Goal: Information Seeking & Learning: Learn about a topic

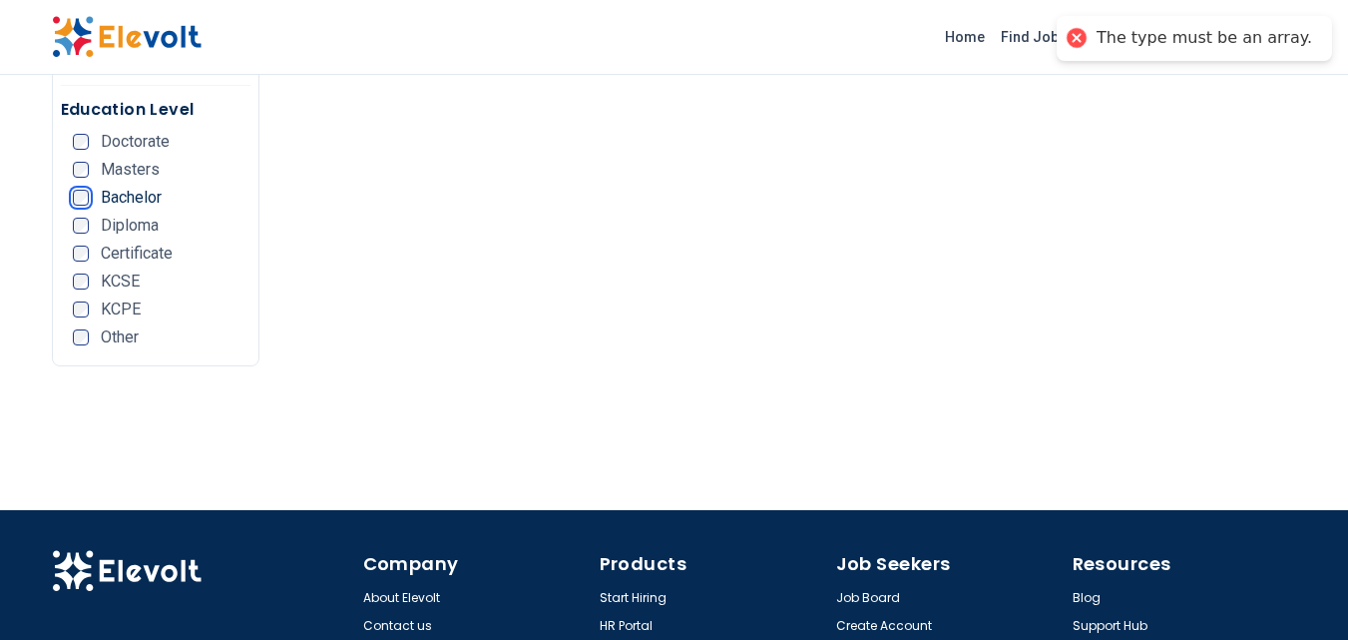
scroll to position [679, 0]
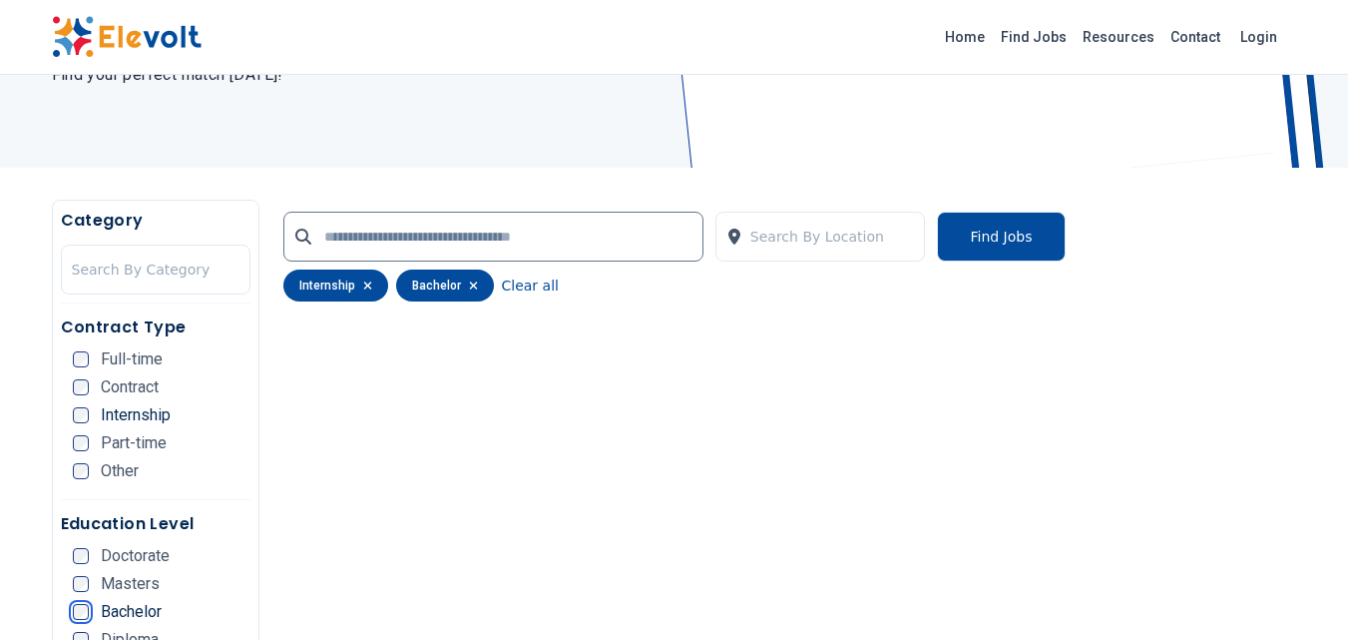
scroll to position [252, 0]
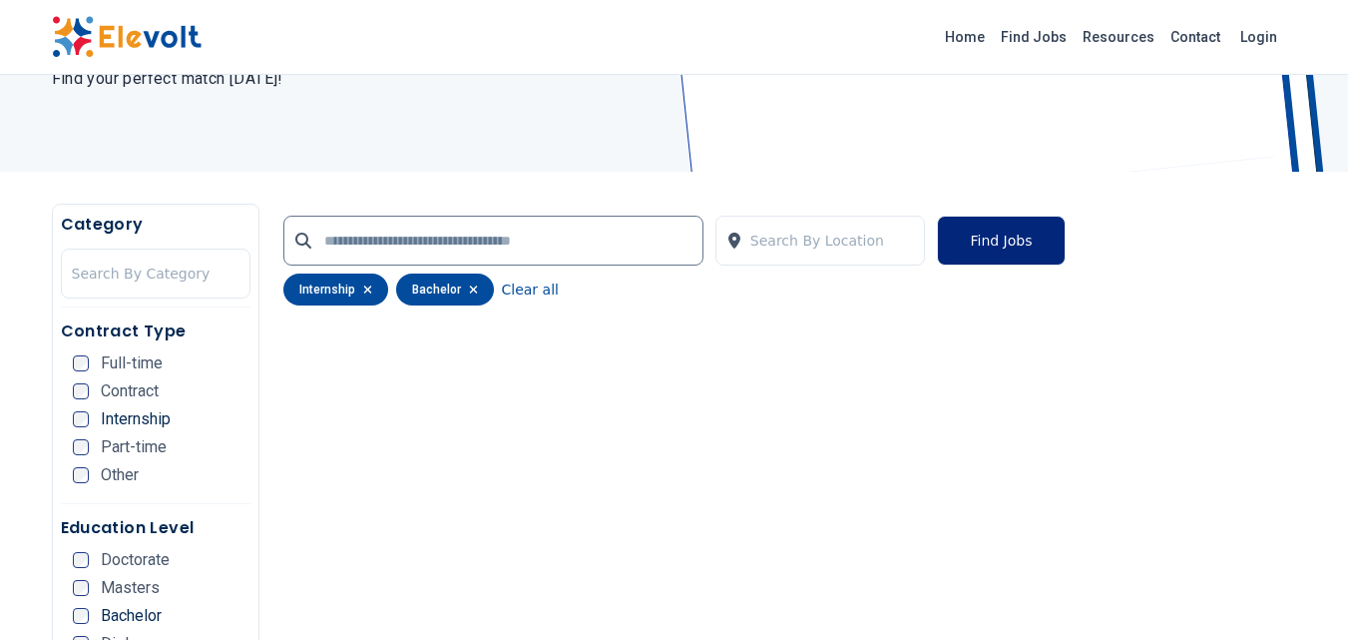
click at [748, 243] on button "Find Jobs" at bounding box center [1001, 241] width 128 height 50
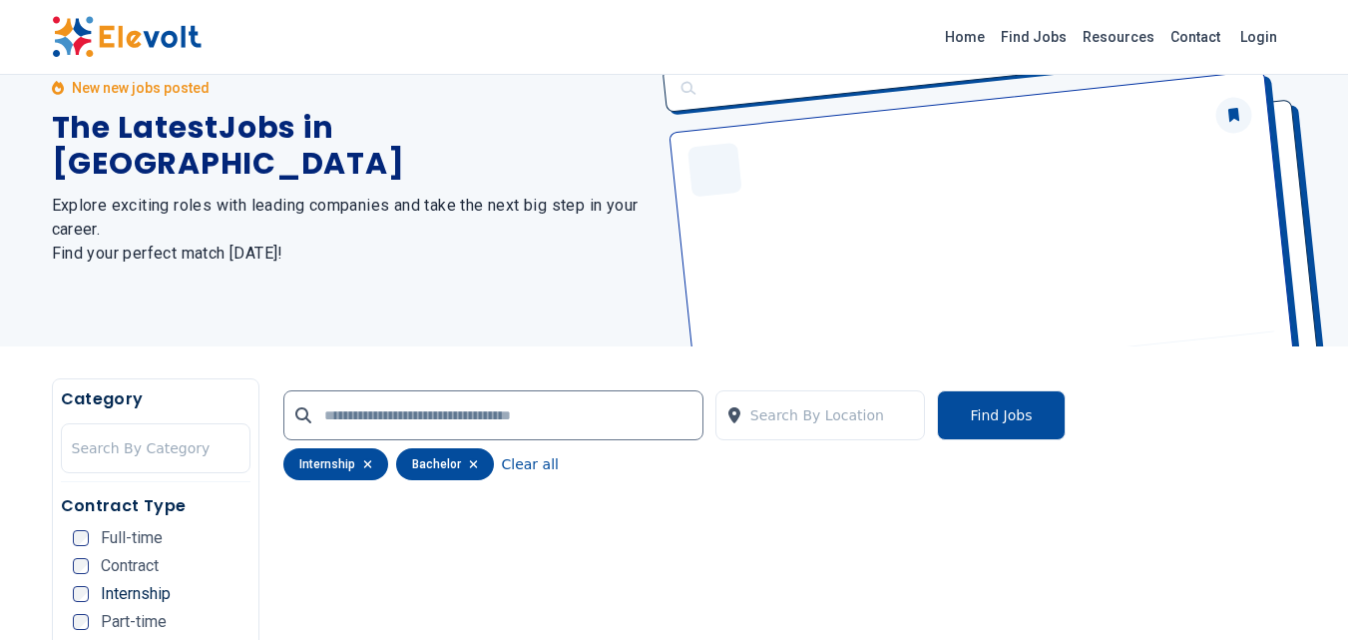
scroll to position [0, 0]
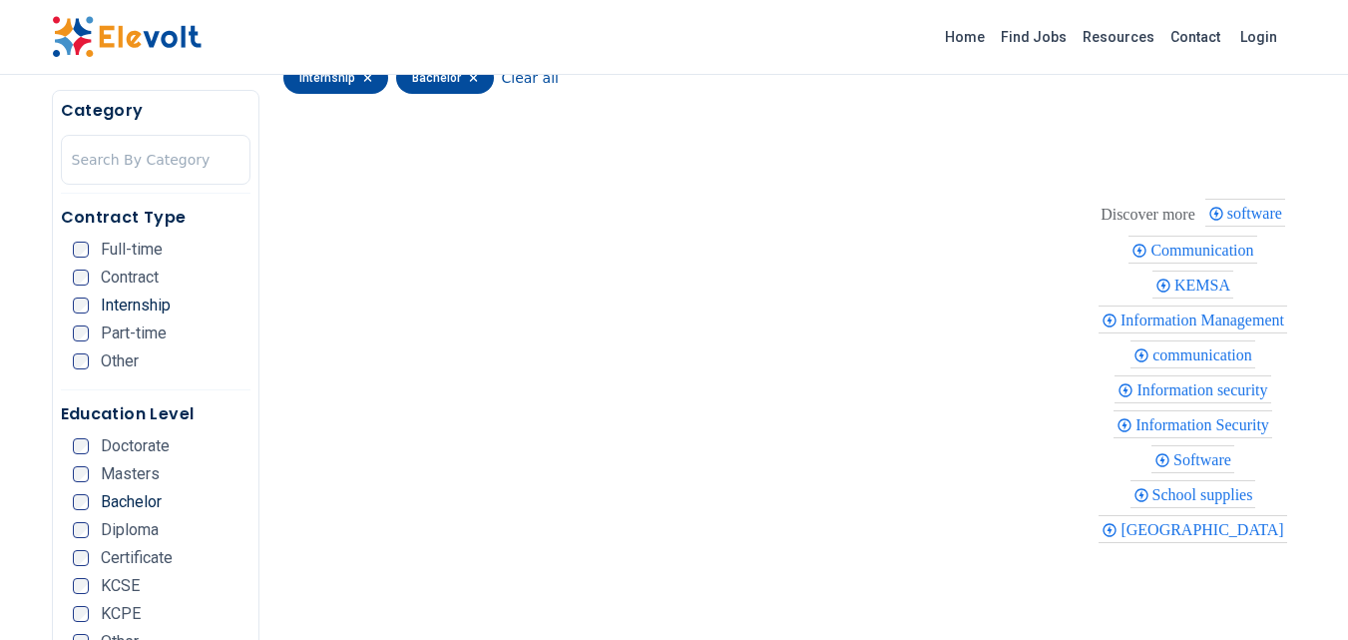
scroll to position [466, 0]
click at [158, 303] on span "Internship" at bounding box center [136, 305] width 70 height 16
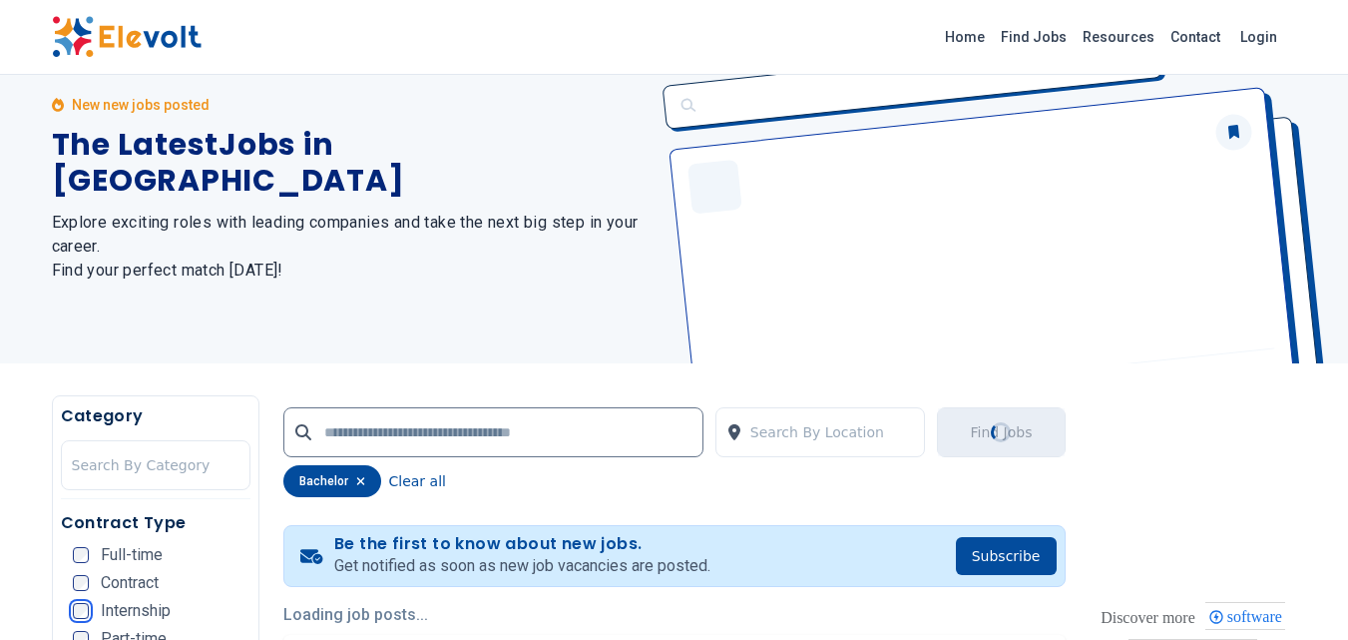
scroll to position [0, 0]
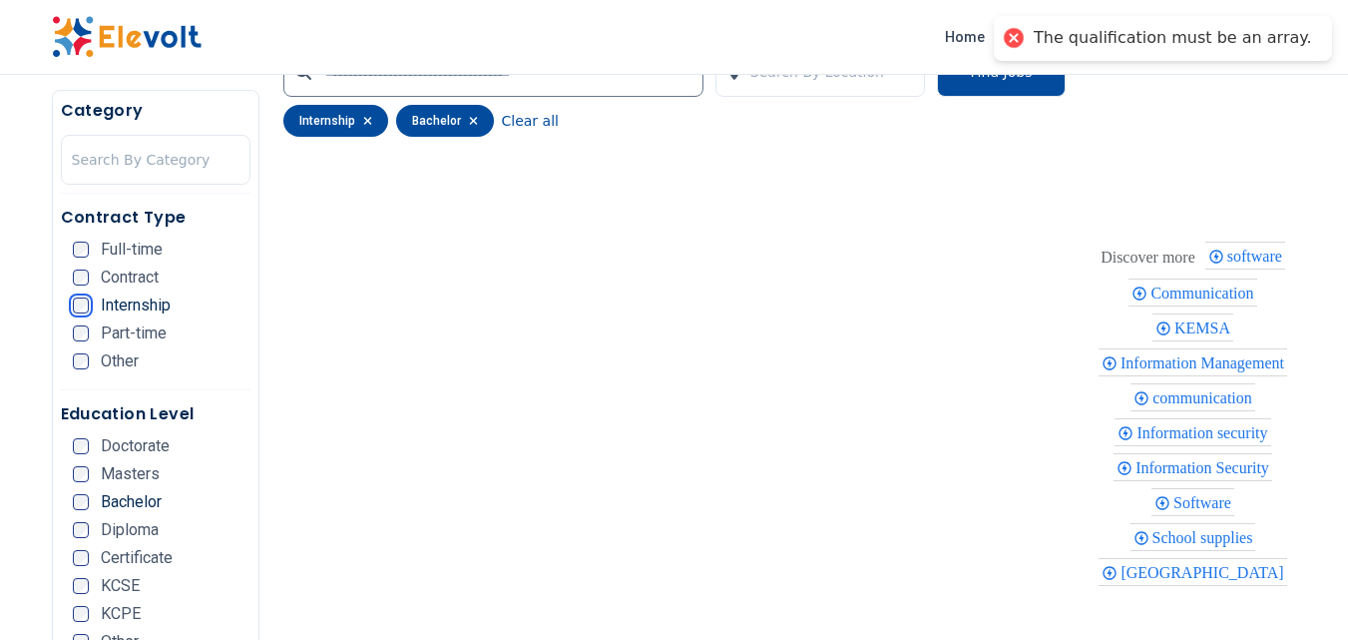
scroll to position [426, 0]
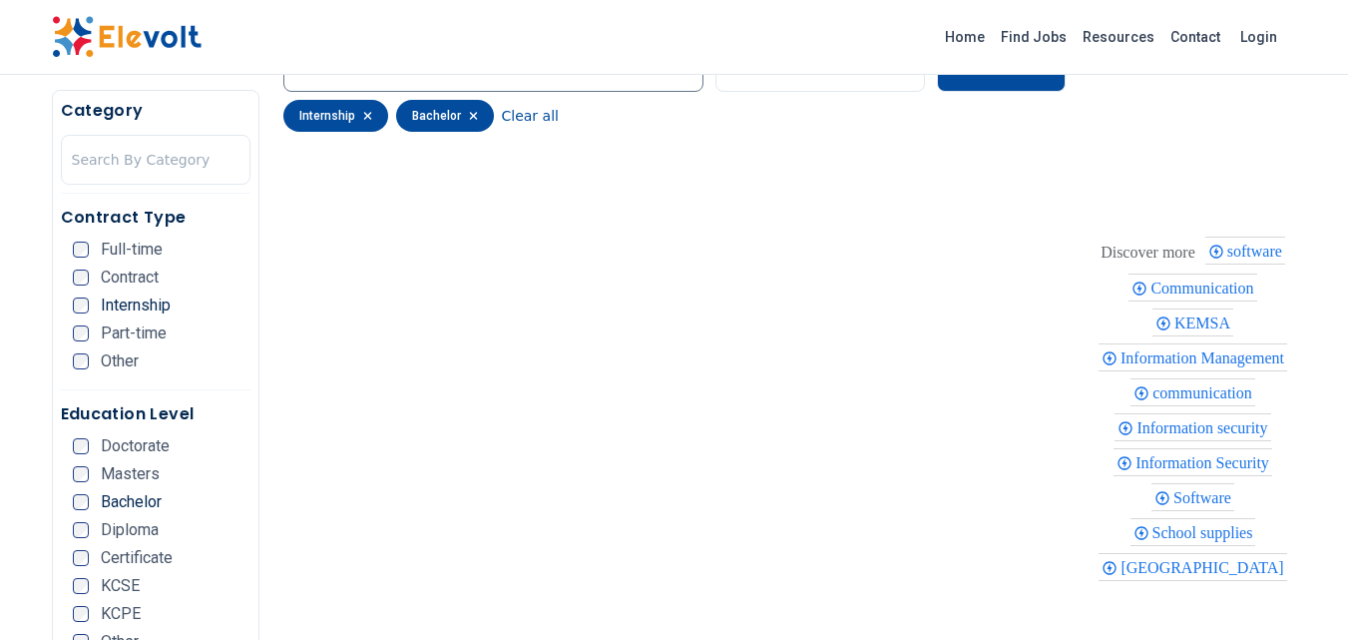
click at [123, 307] on span "Internship" at bounding box center [136, 305] width 70 height 16
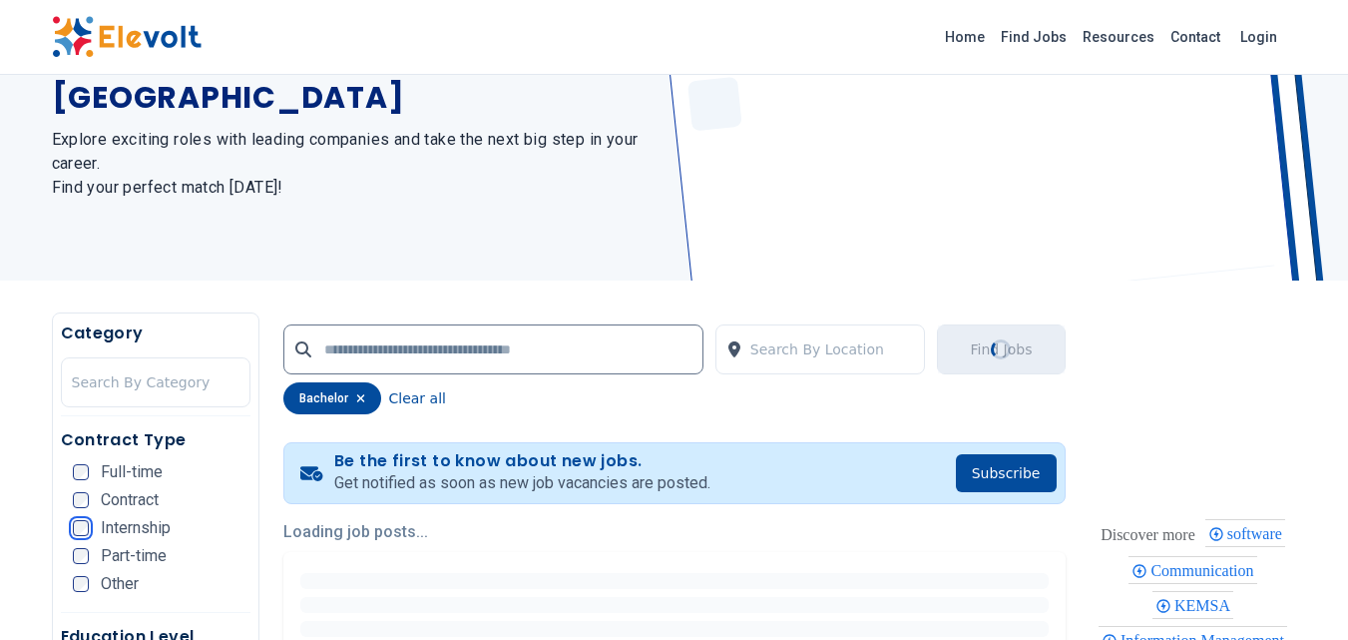
scroll to position [19, 0]
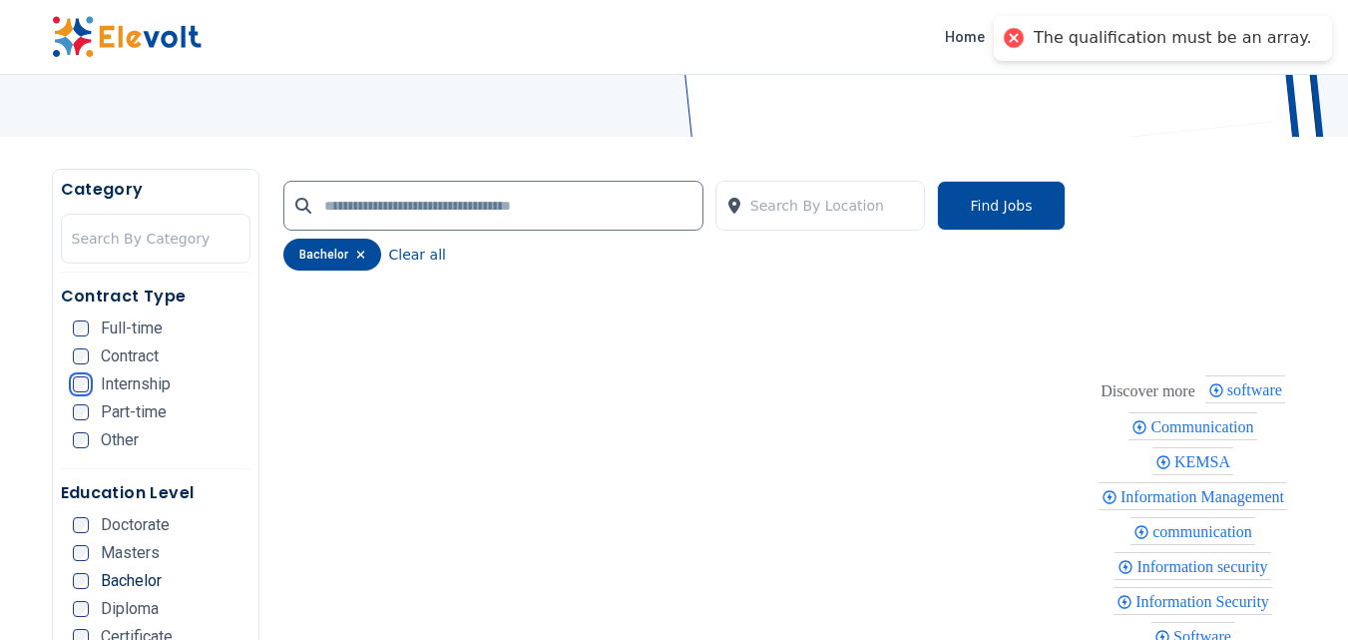
scroll to position [319, 0]
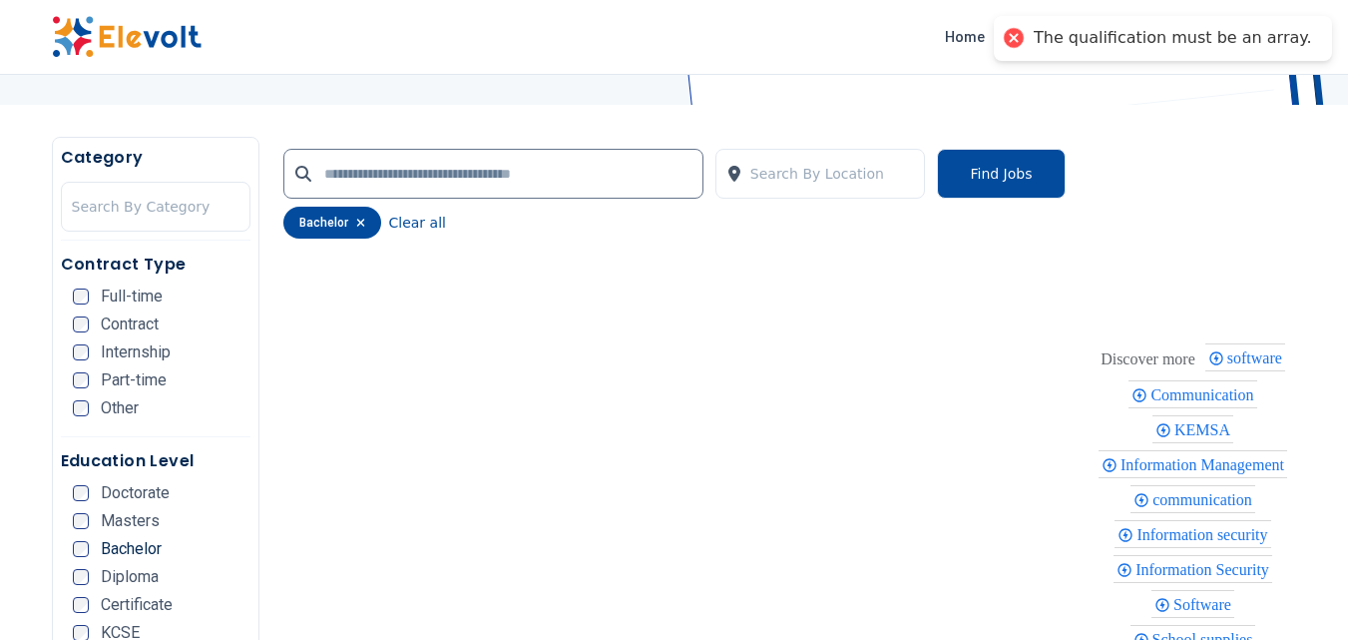
click at [119, 353] on span "Internship" at bounding box center [136, 352] width 70 height 16
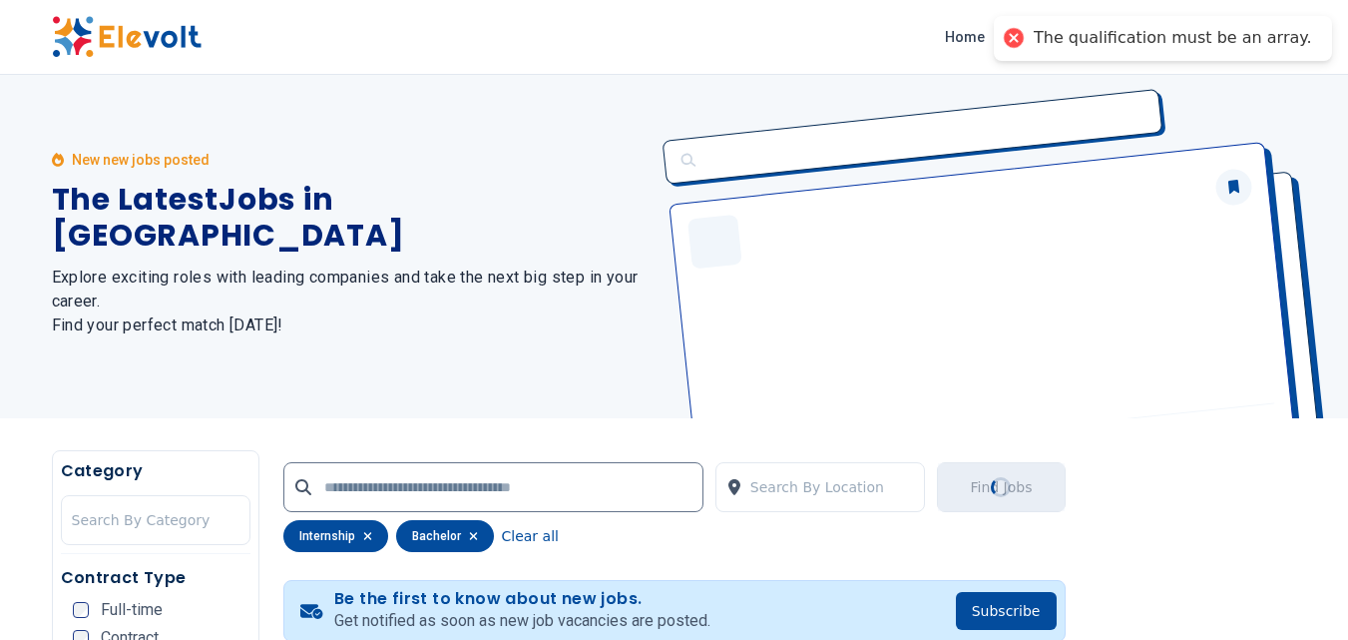
scroll to position [0, 0]
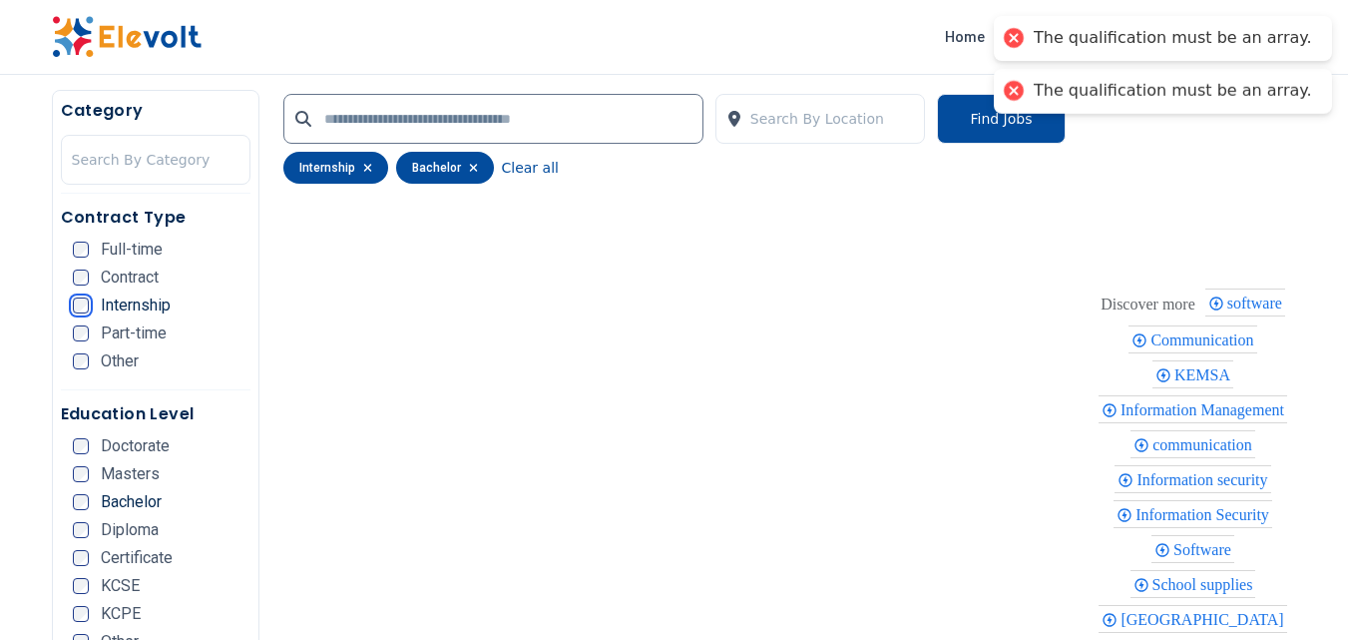
scroll to position [379, 0]
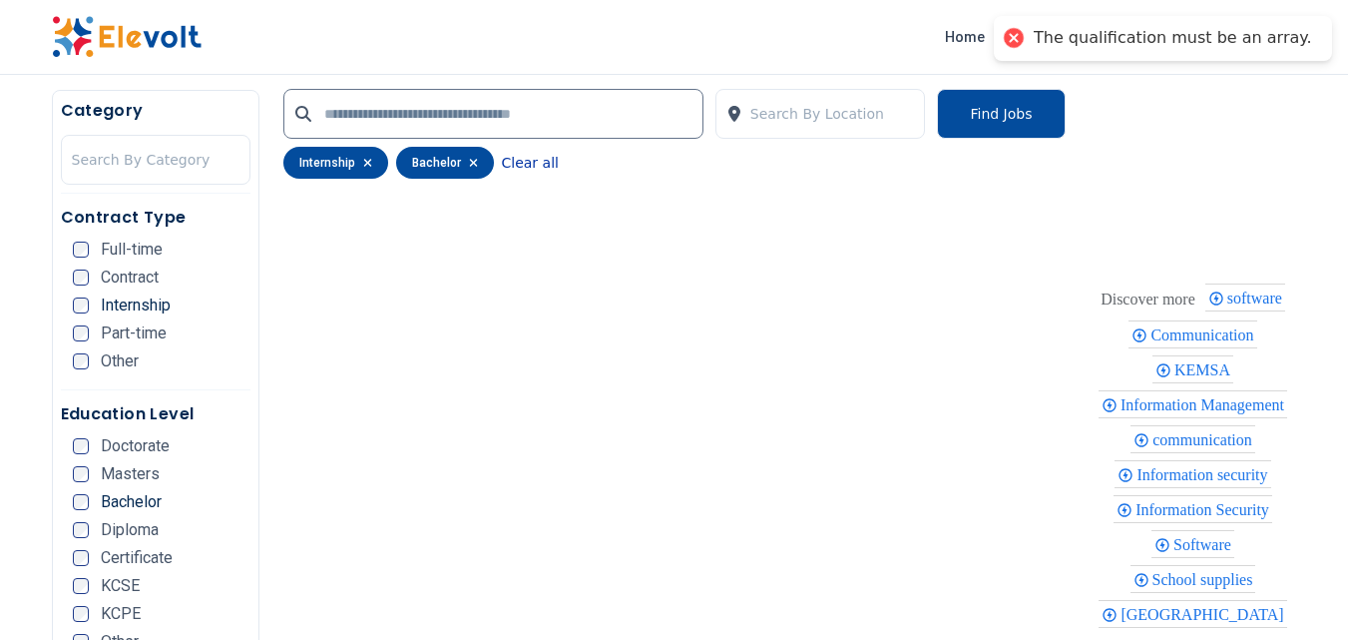
click at [533, 162] on button "Clear all" at bounding box center [530, 163] width 57 height 32
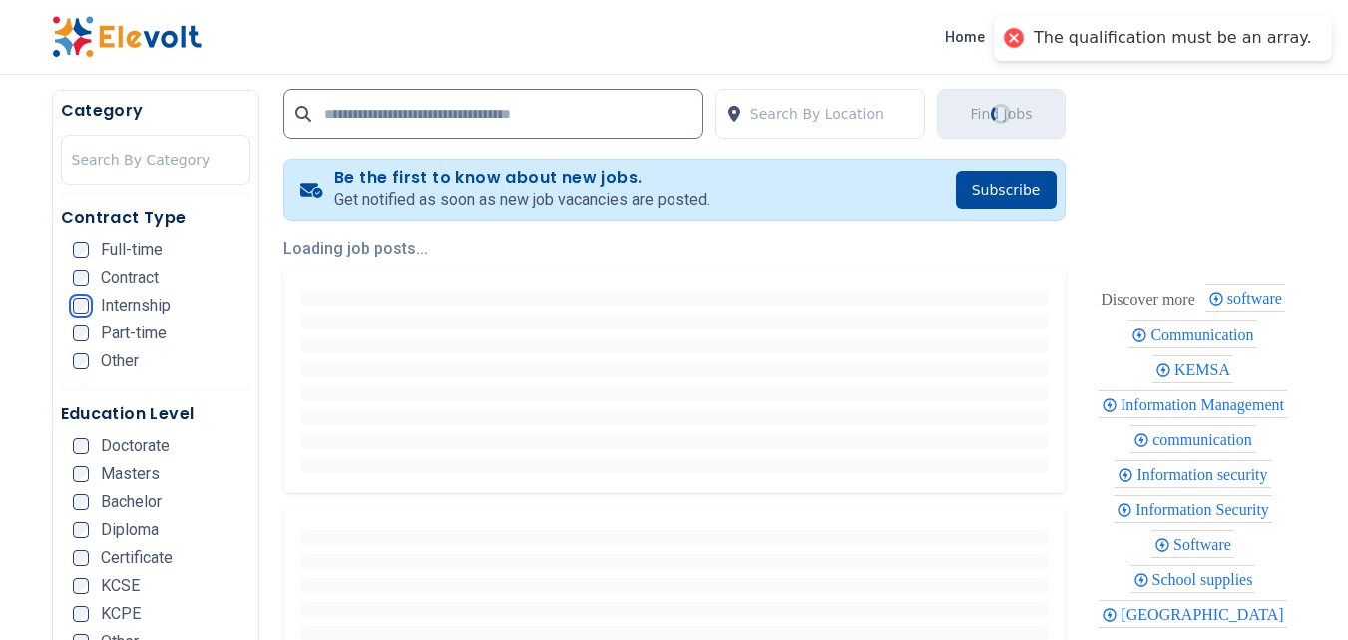
scroll to position [86, 0]
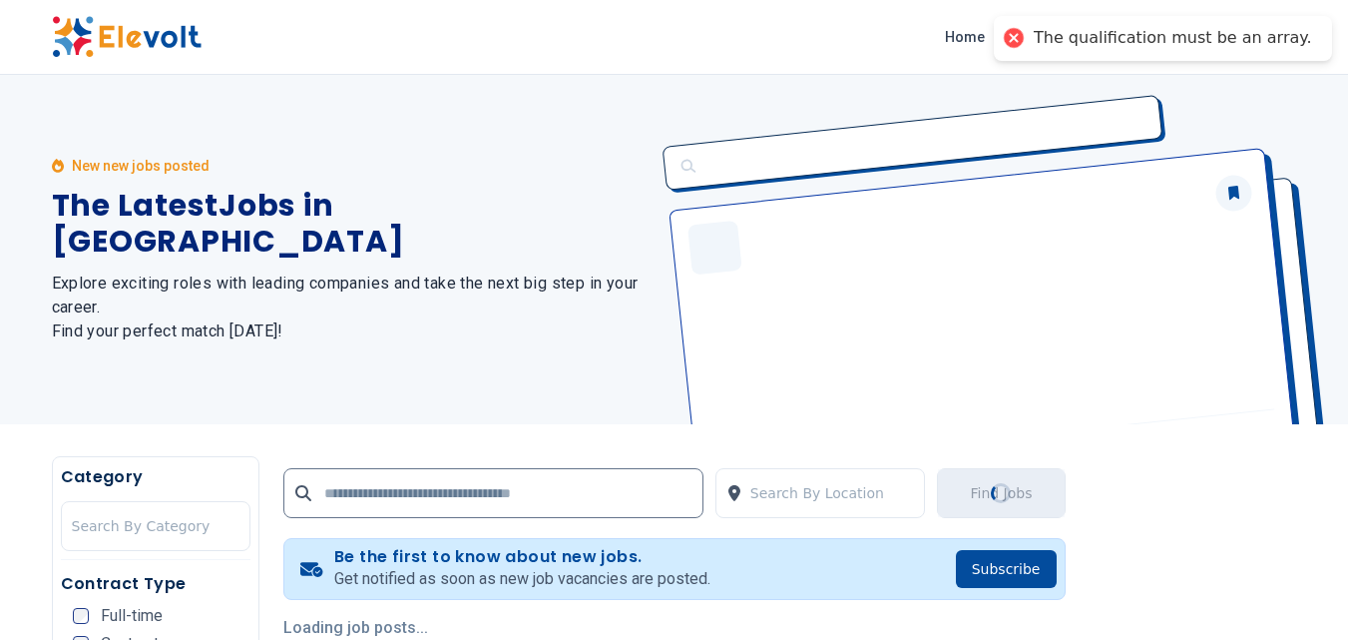
click at [533, 162] on div "New new jobs posted The Latest Jobs in [GEOGRAPHIC_DATA] Explore exciting roles…" at bounding box center [351, 249] width 599 height 349
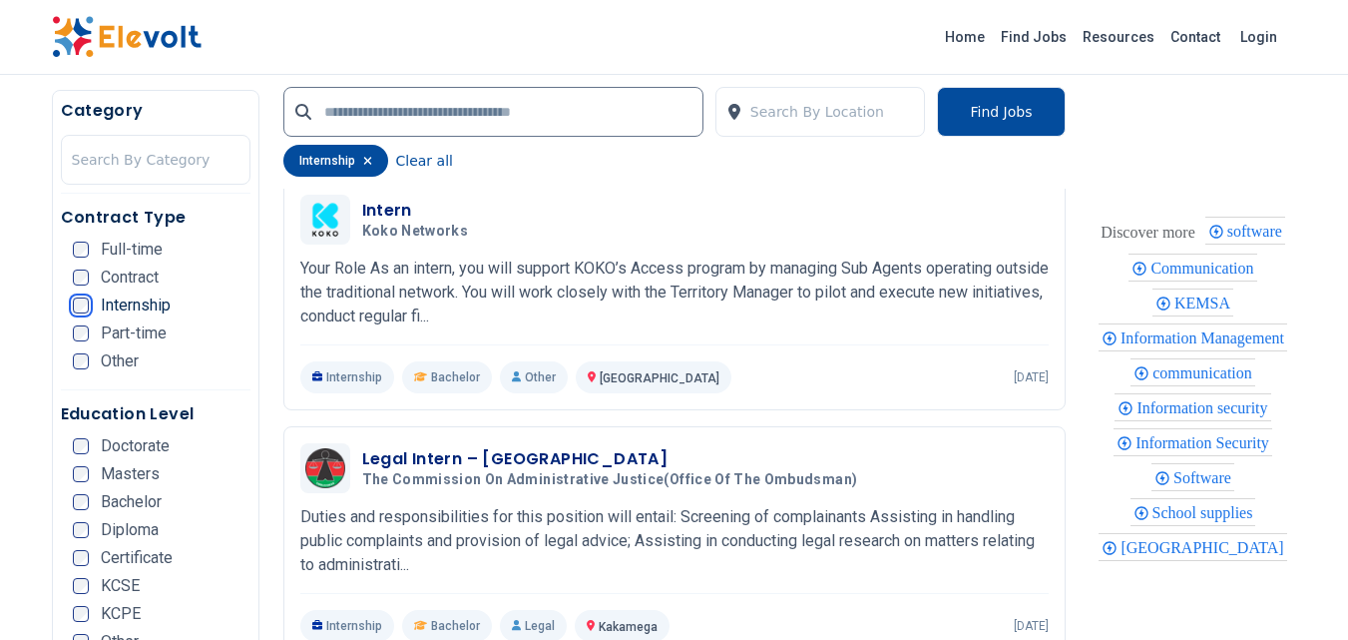
scroll to position [2402, 0]
